Goal: Task Accomplishment & Management: Use online tool/utility

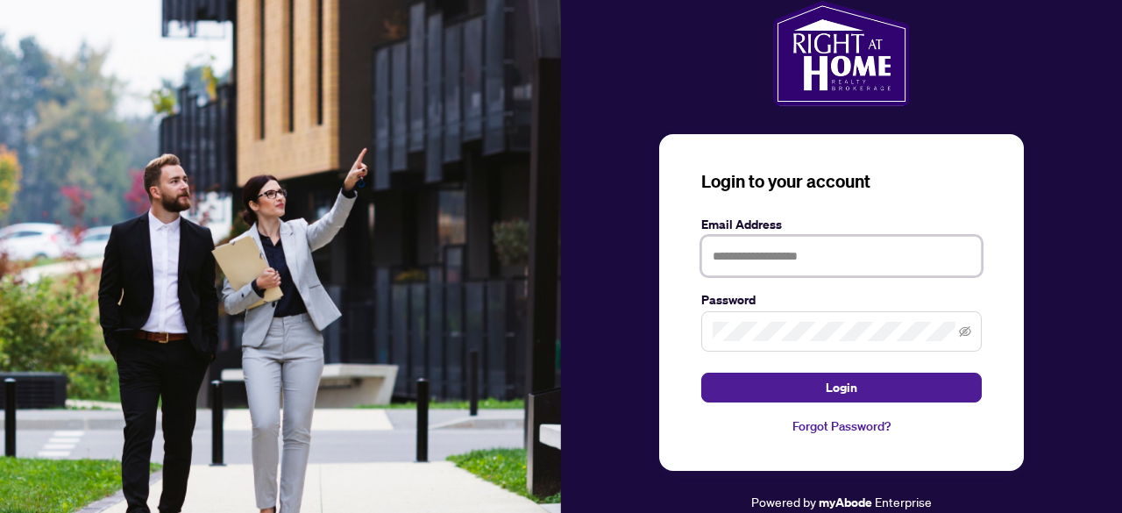
click at [892, 266] on input "text" at bounding box center [841, 256] width 281 height 40
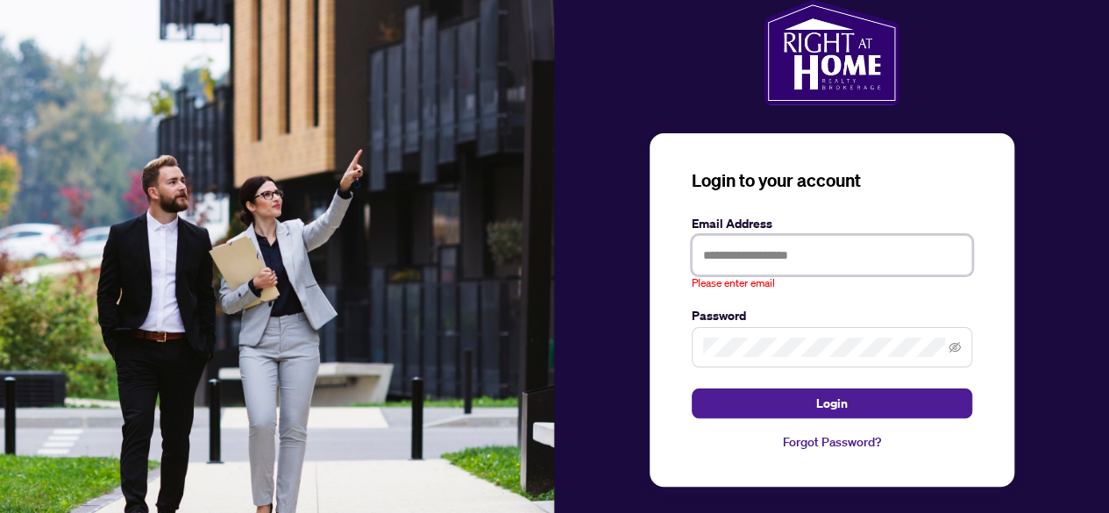
type input "**********"
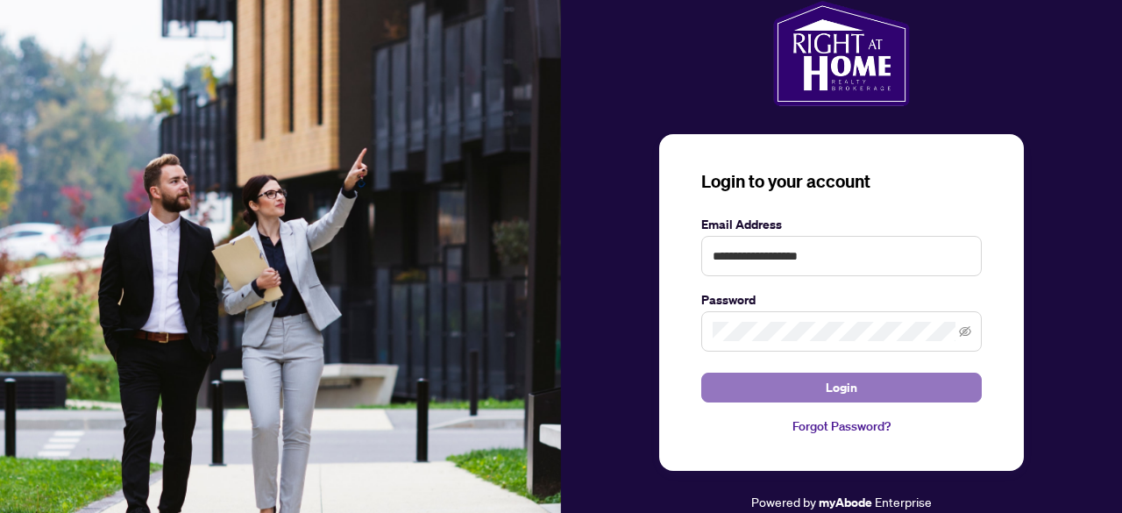
click at [844, 387] on span "Login" at bounding box center [842, 387] width 32 height 28
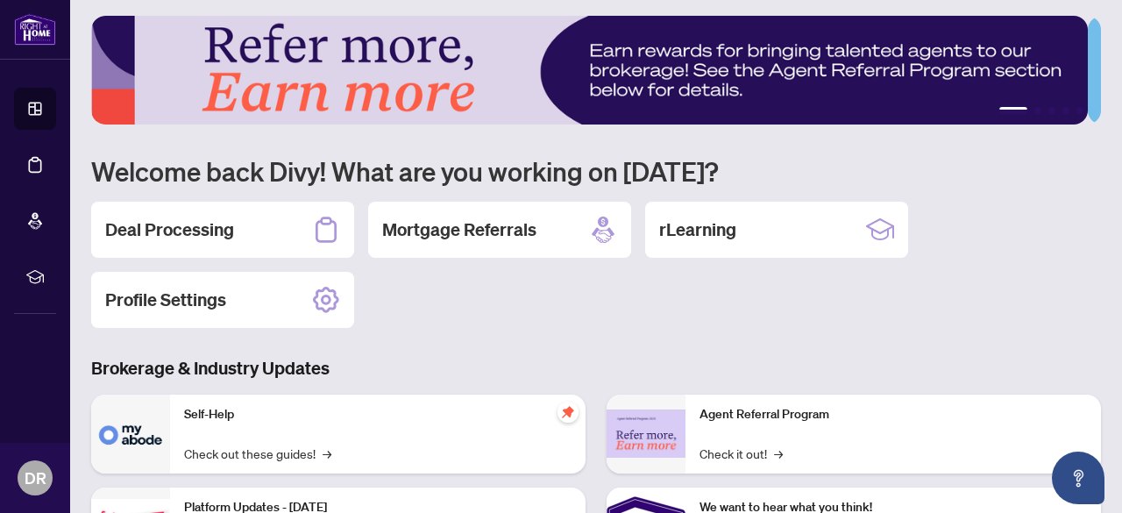
scroll to position [16, 0]
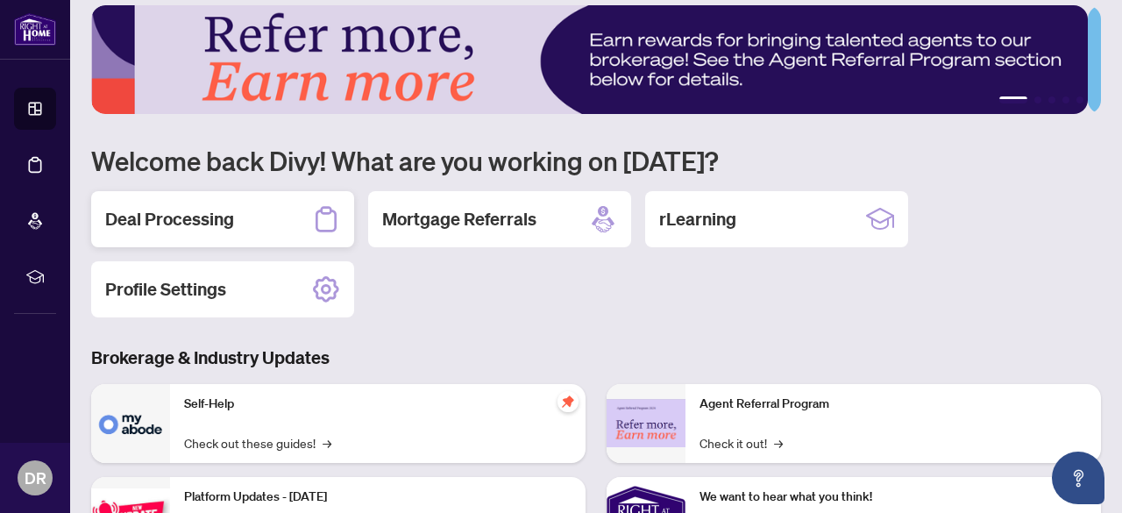
click at [261, 224] on div "Deal Processing" at bounding box center [222, 219] width 263 height 56
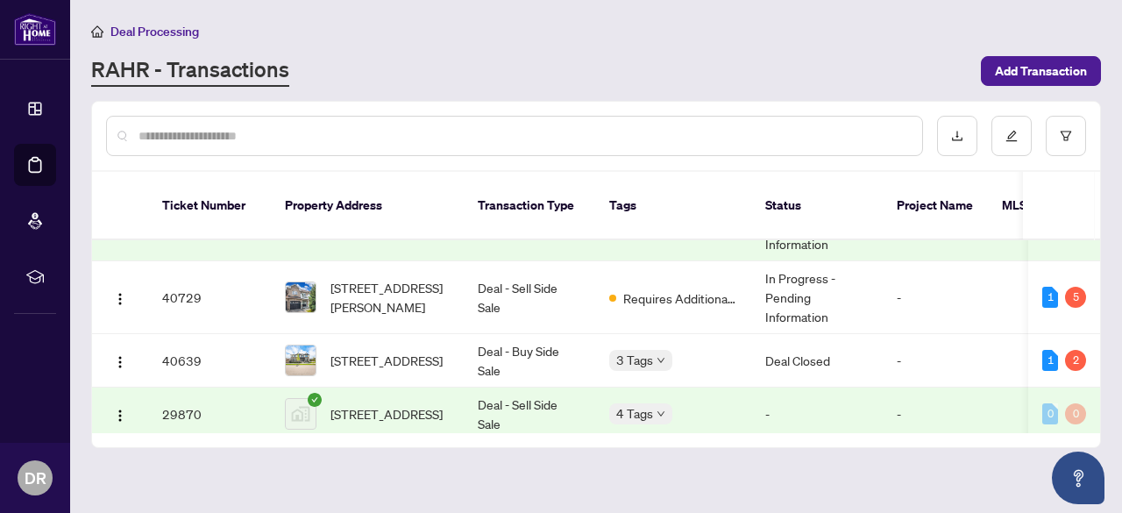
scroll to position [538, 0]
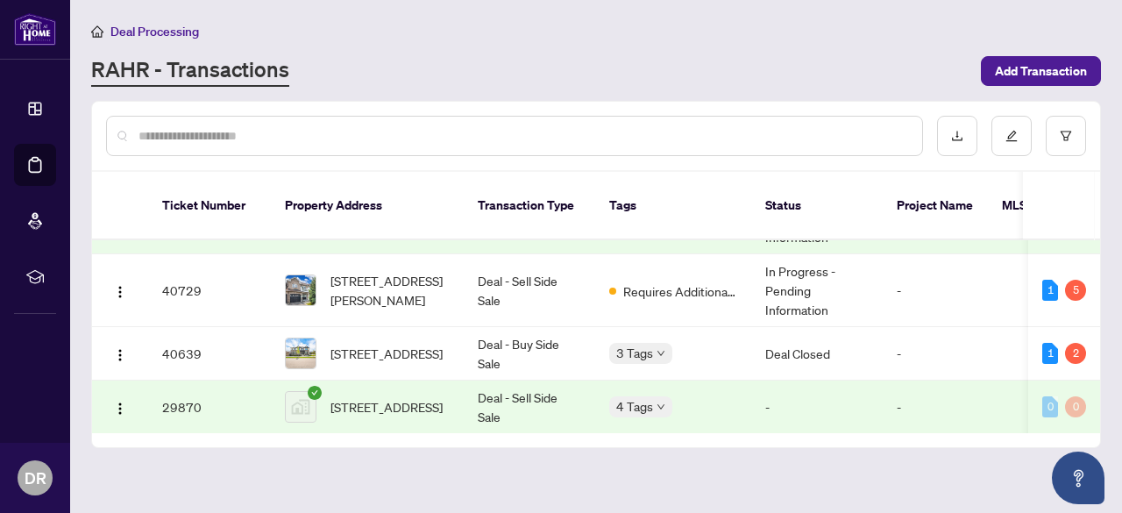
click at [359, 344] on span "[STREET_ADDRESS]" at bounding box center [387, 353] width 112 height 19
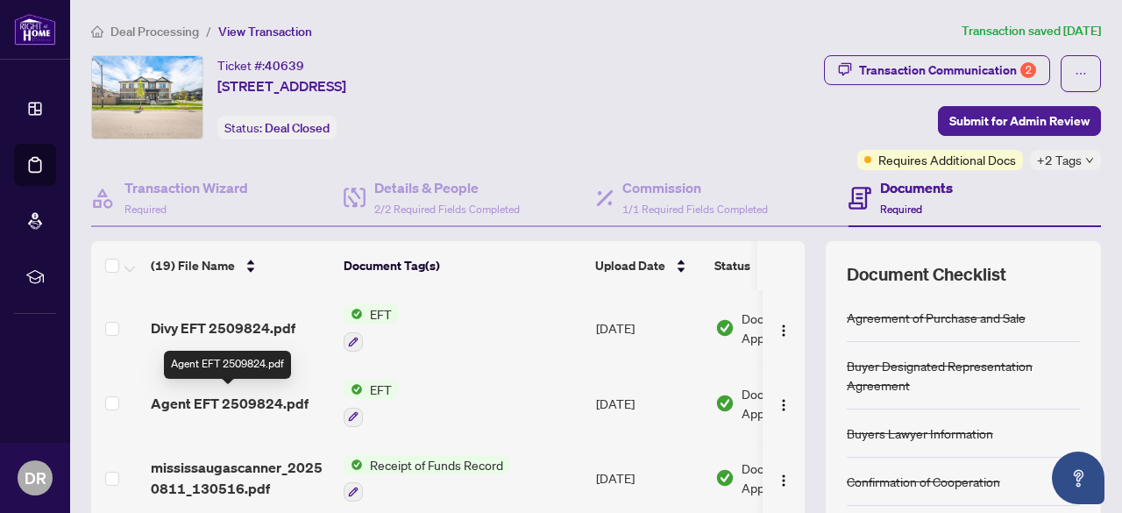
click at [286, 401] on span "Agent EFT 2509824.pdf" at bounding box center [230, 403] width 158 height 21
click at [384, 313] on span "EFT" at bounding box center [381, 313] width 36 height 19
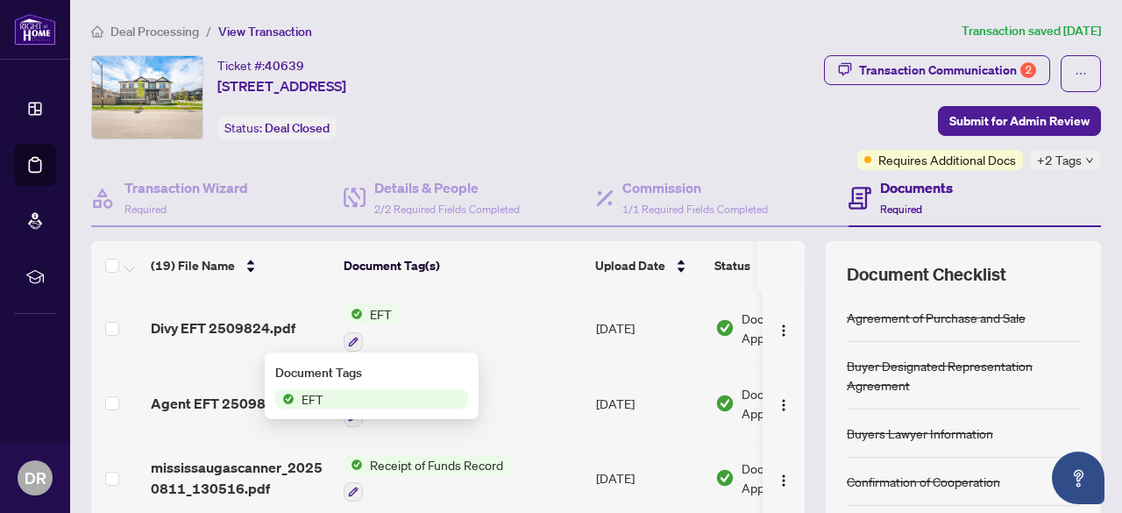
click at [302, 399] on span "EFT" at bounding box center [313, 398] width 36 height 19
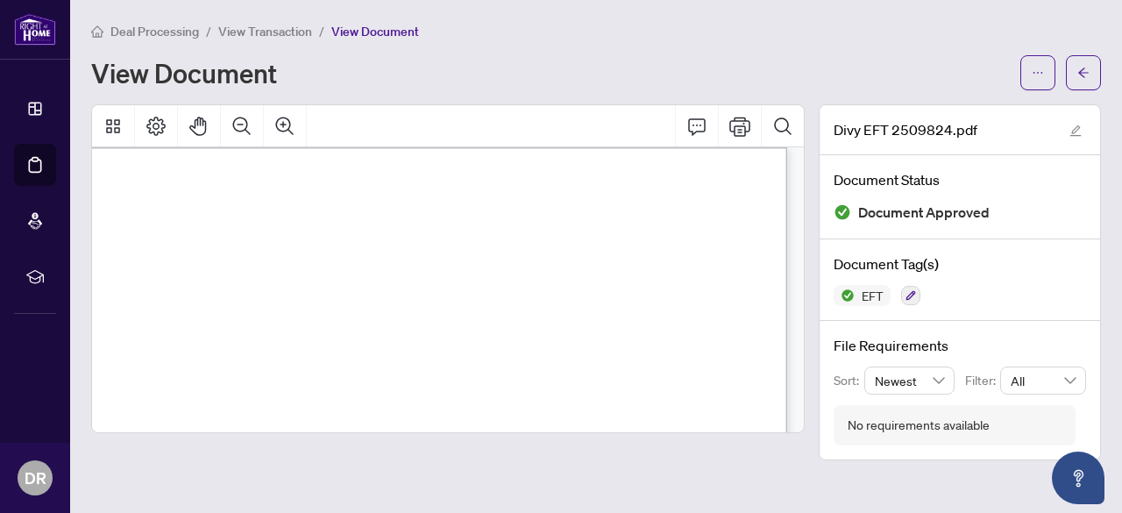
scroll to position [17, 139]
